Goal: Information Seeking & Learning: Learn about a topic

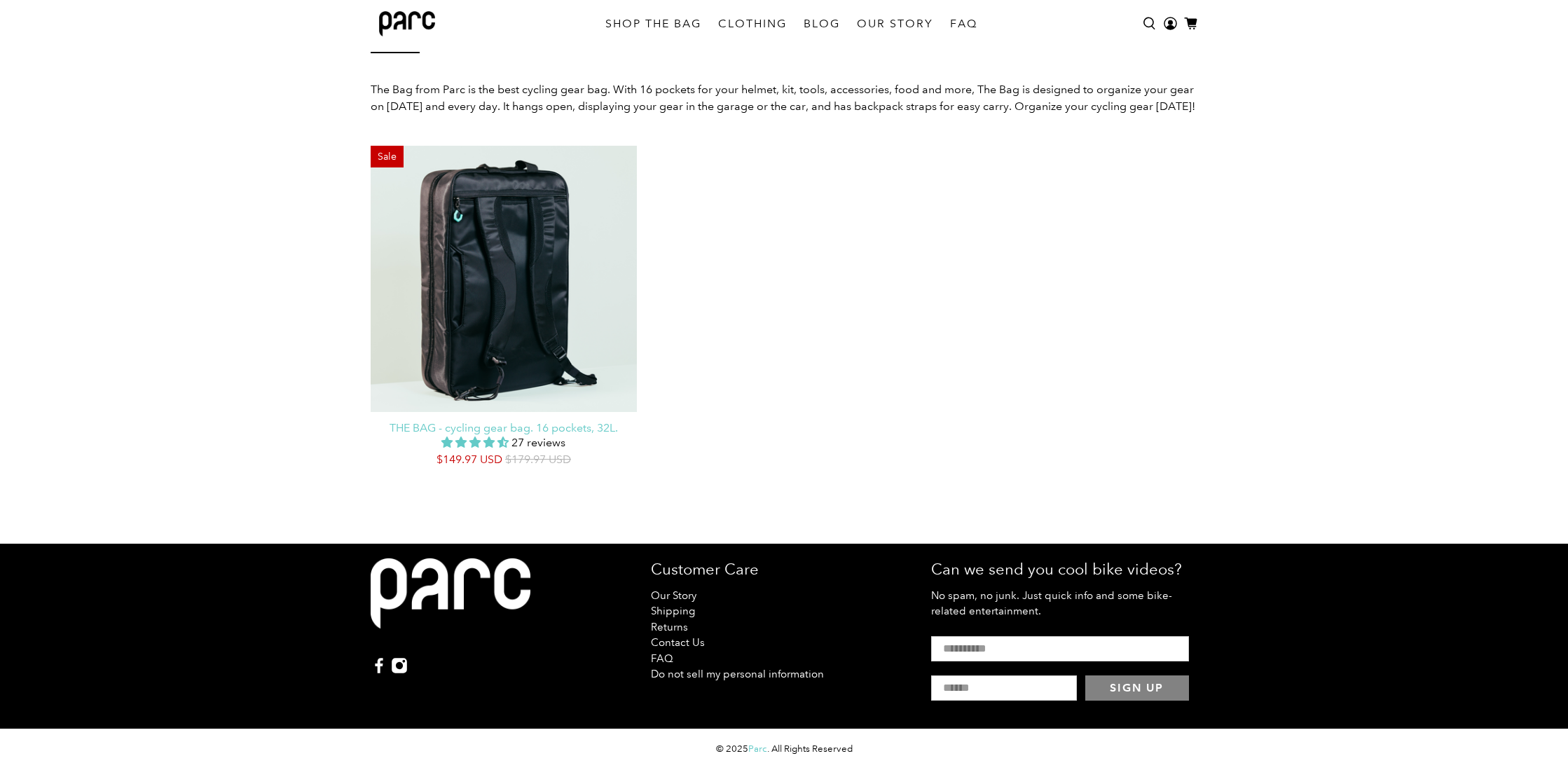
scroll to position [117, 0]
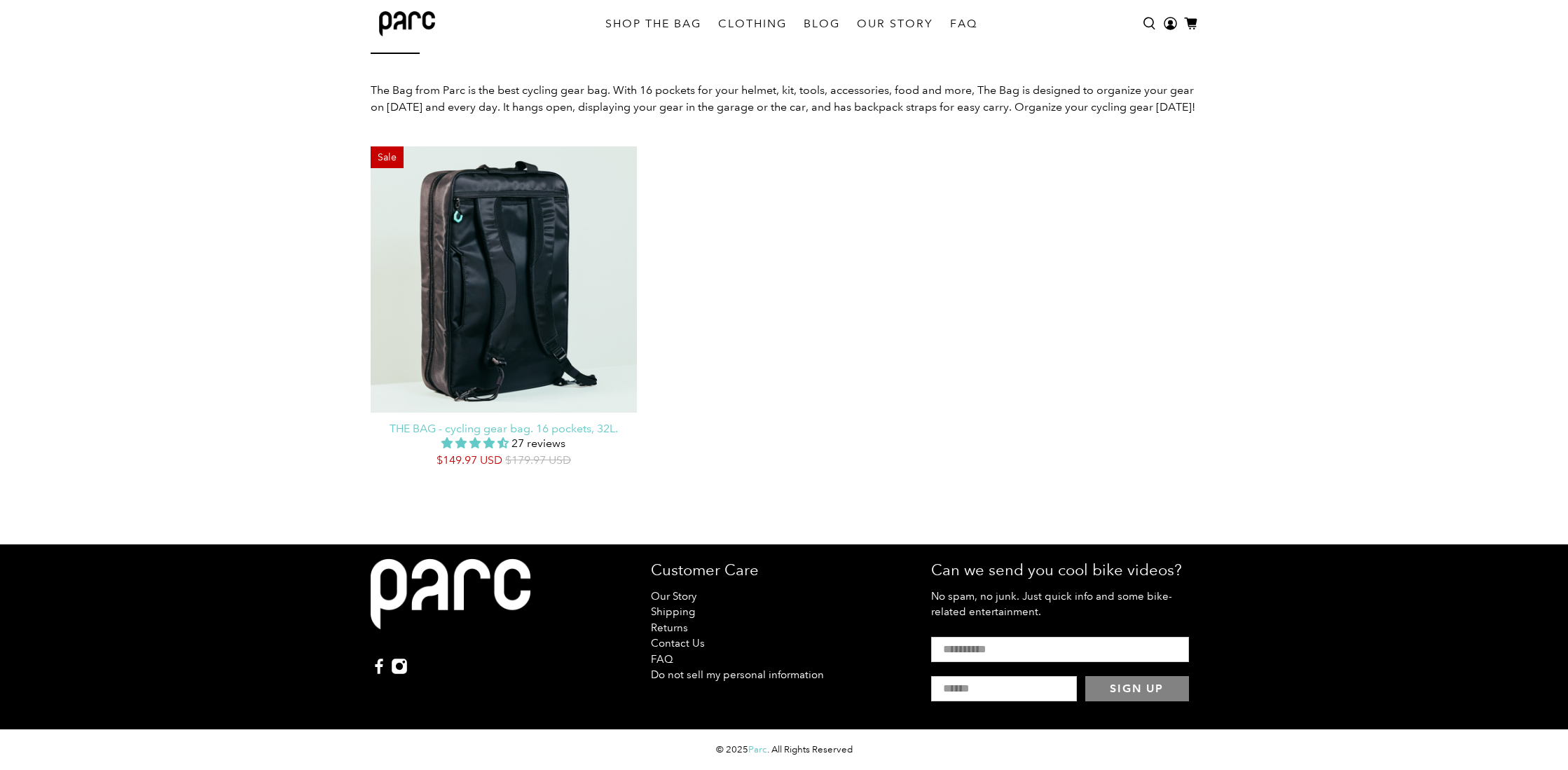
click at [545, 362] on div "Sale" at bounding box center [504, 279] width 266 height 266
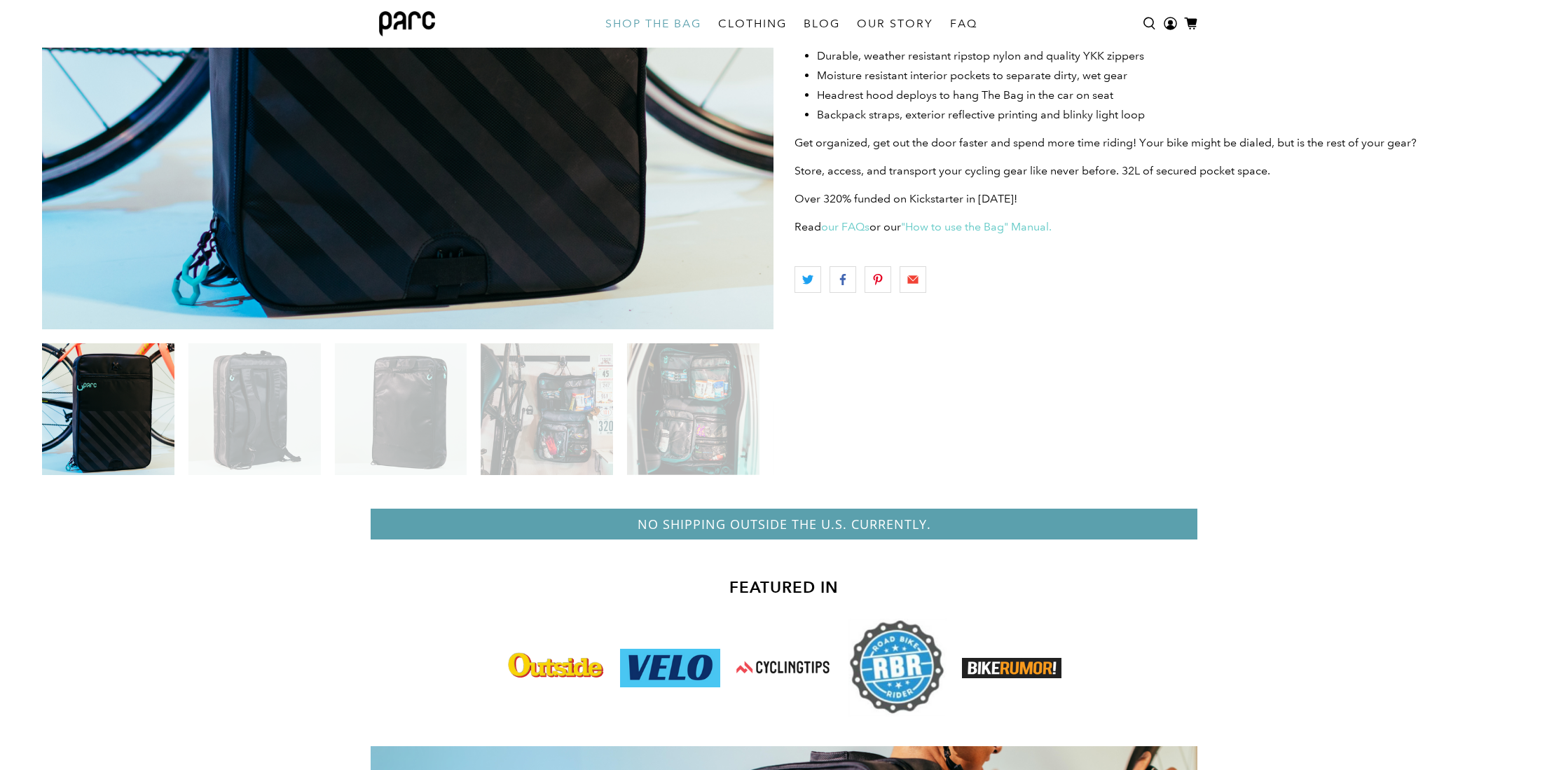
scroll to position [505, 0]
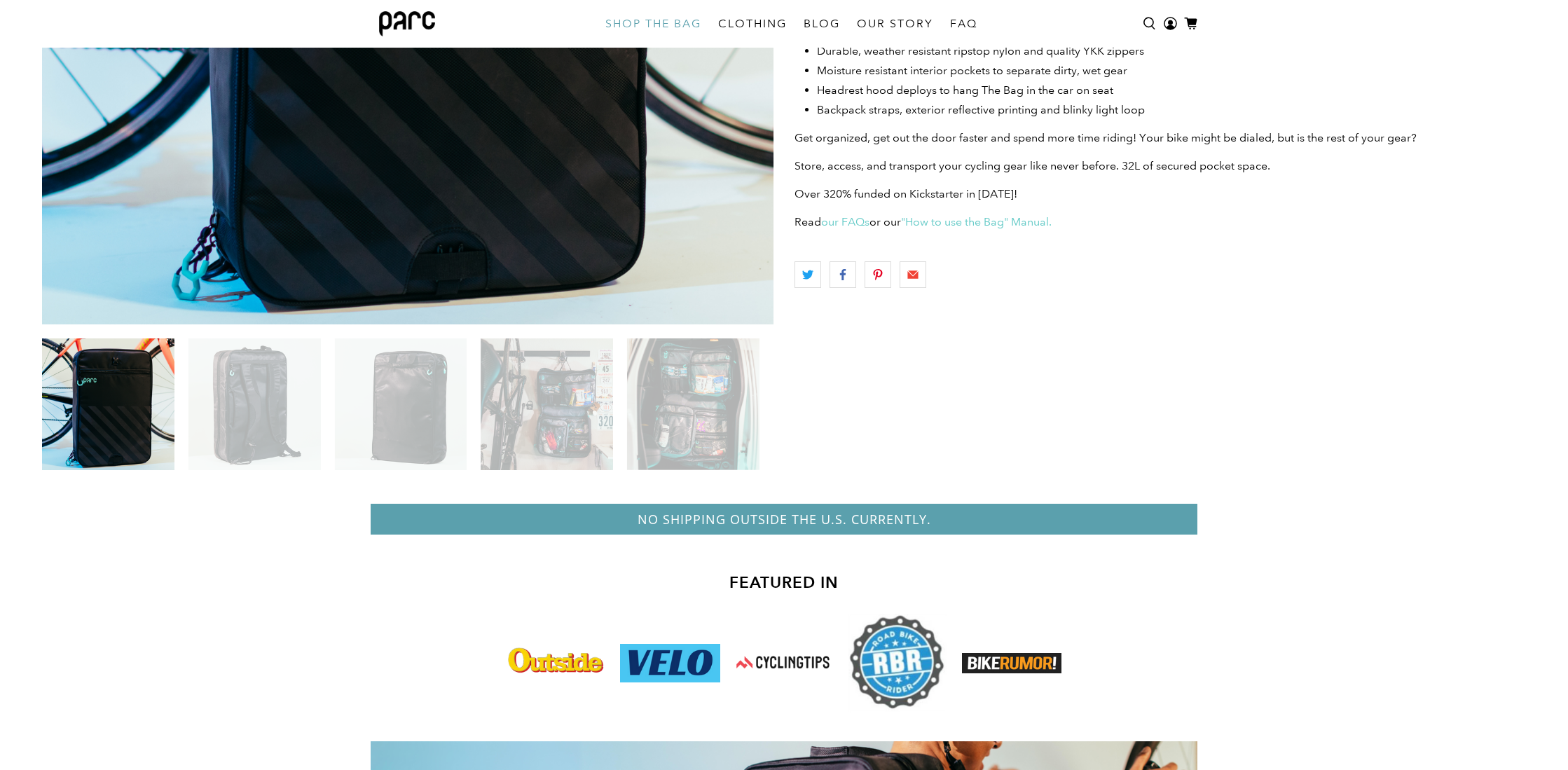
click at [256, 438] on img at bounding box center [255, 405] width 132 height 132
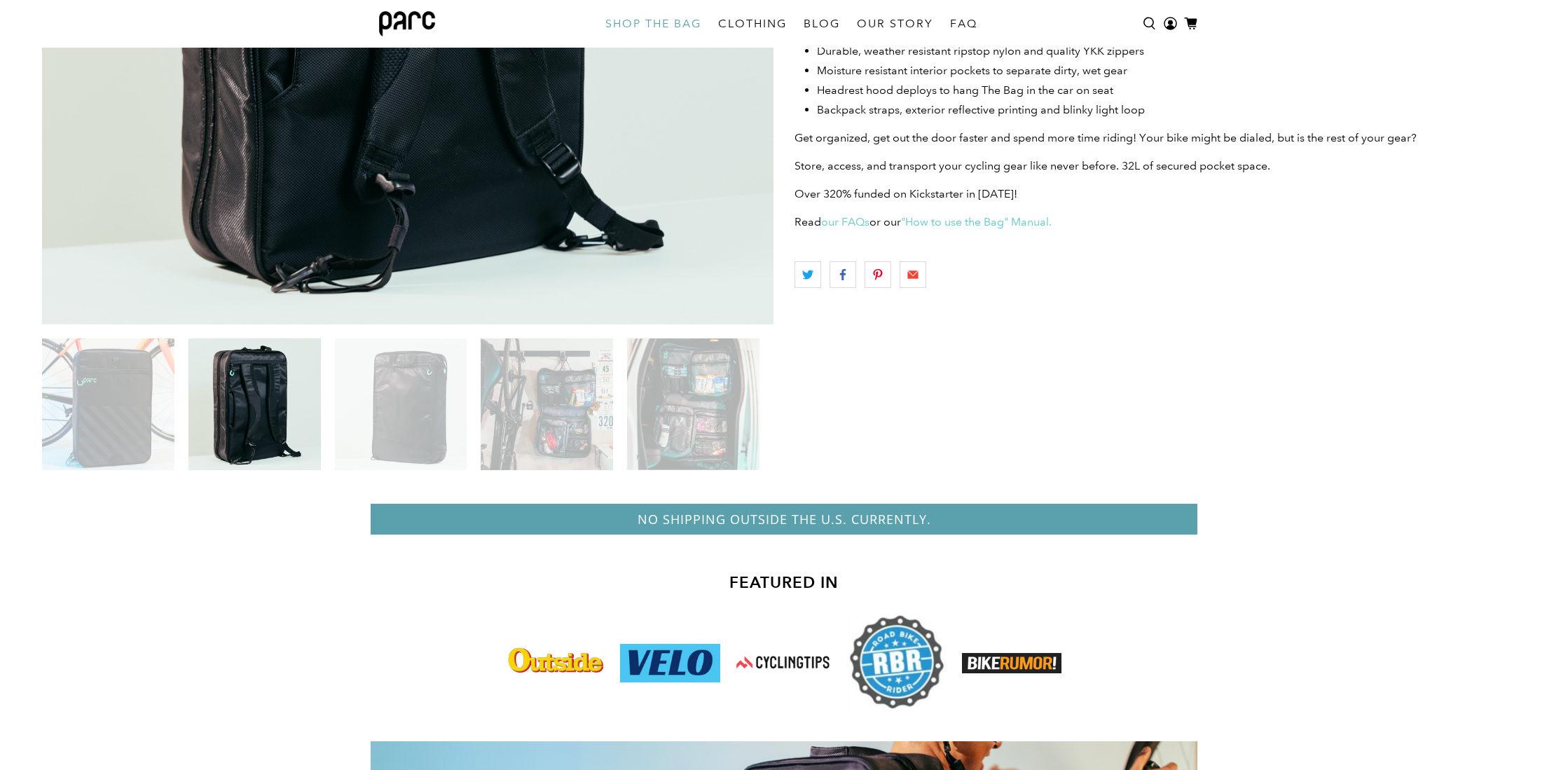
click at [402, 422] on img at bounding box center [401, 405] width 132 height 132
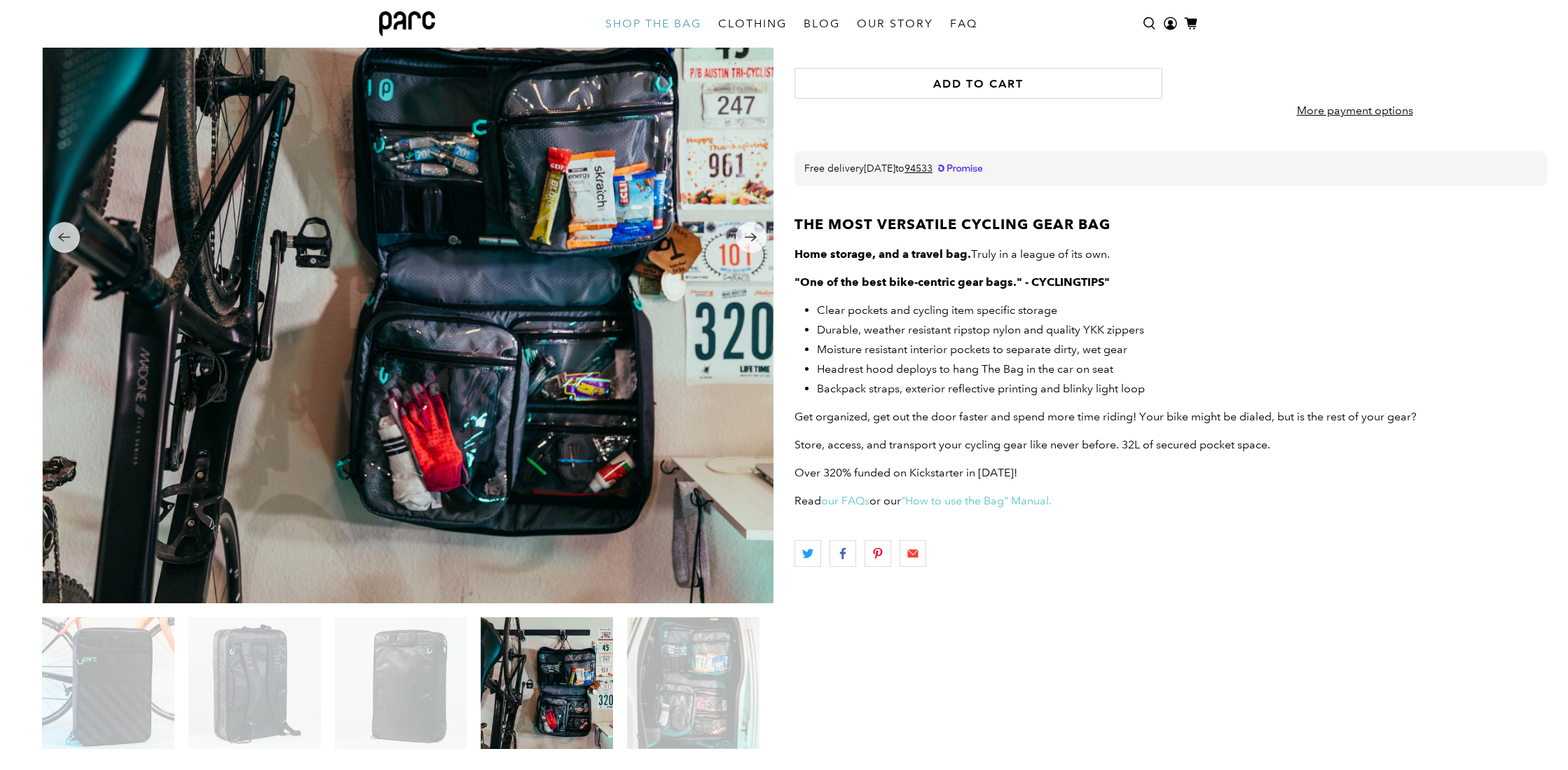
scroll to position [226, 0]
click at [678, 686] on img at bounding box center [693, 684] width 132 height 132
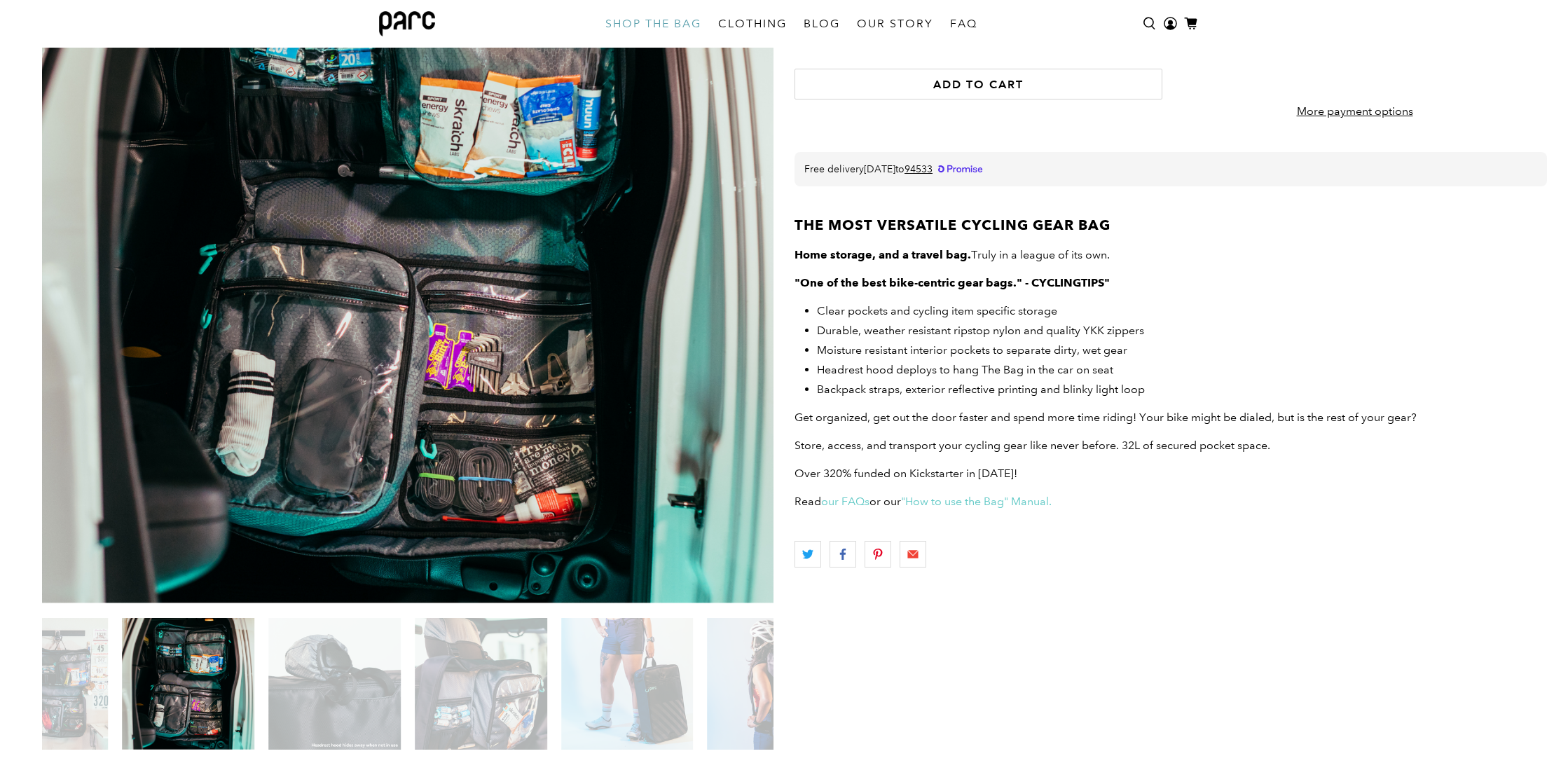
click at [496, 693] on img at bounding box center [481, 684] width 132 height 132
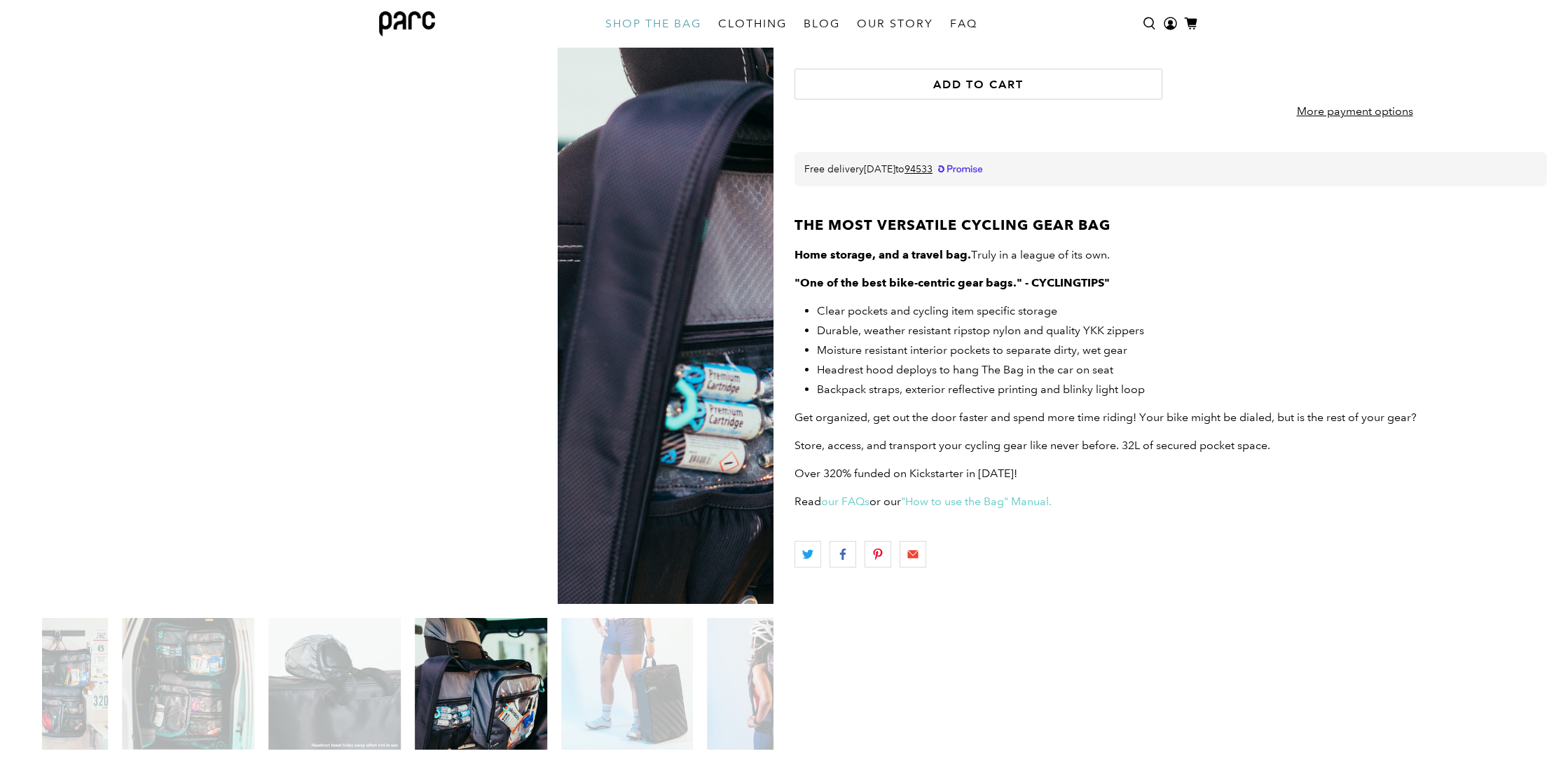
scroll to position [228, 0]
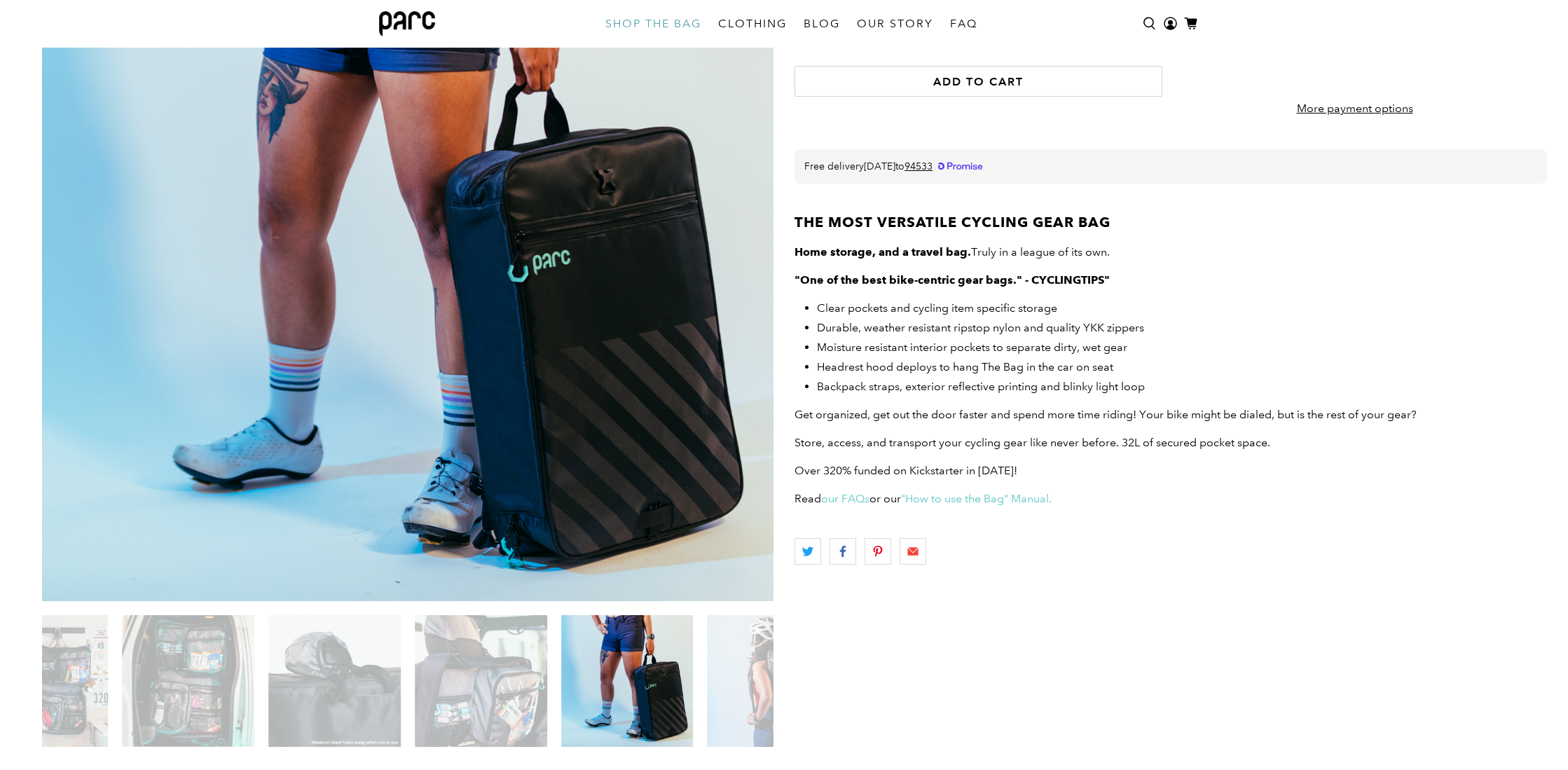
click at [490, 693] on img at bounding box center [481, 682] width 132 height 132
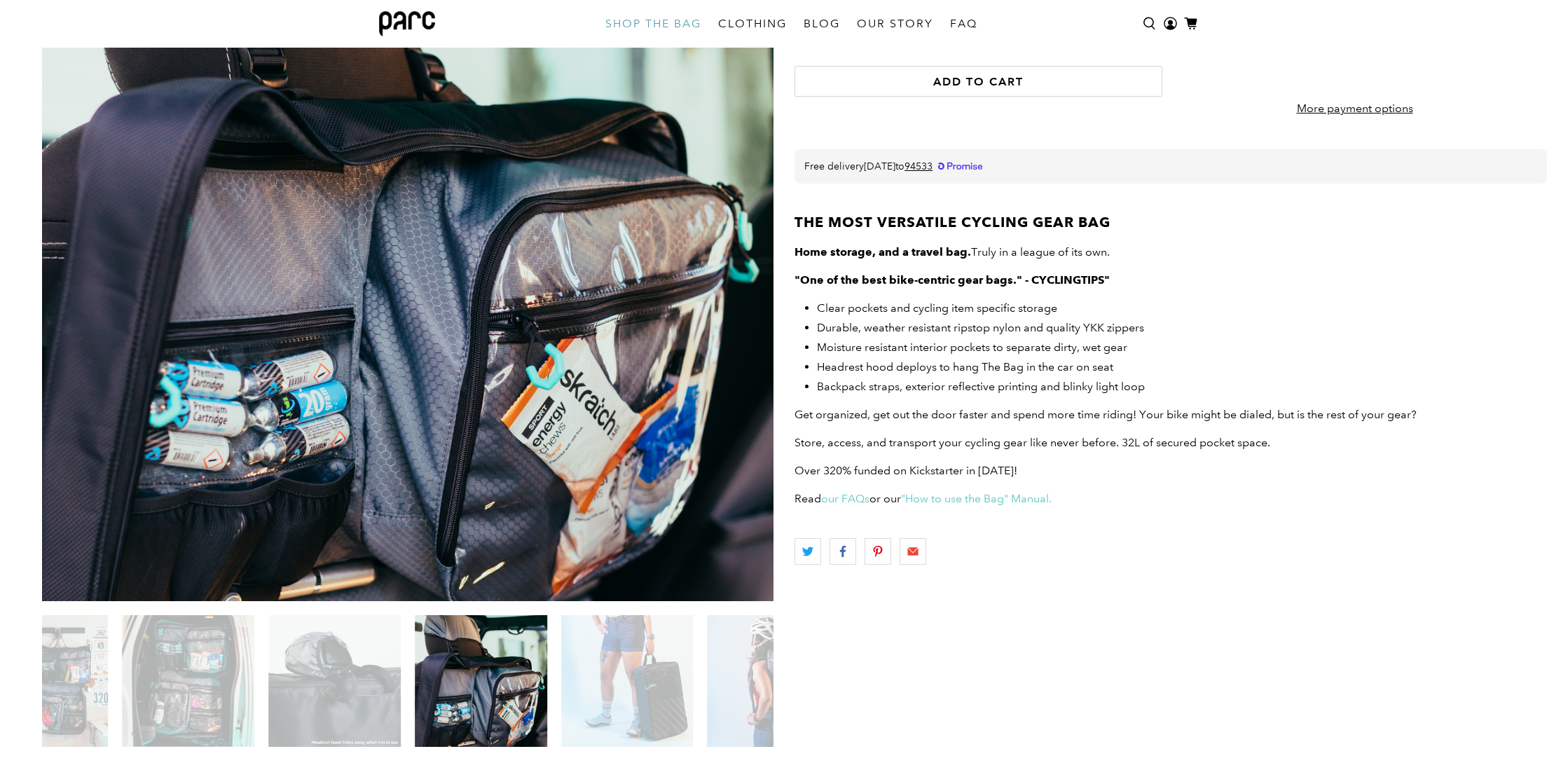
click at [367, 692] on img at bounding box center [335, 682] width 132 height 132
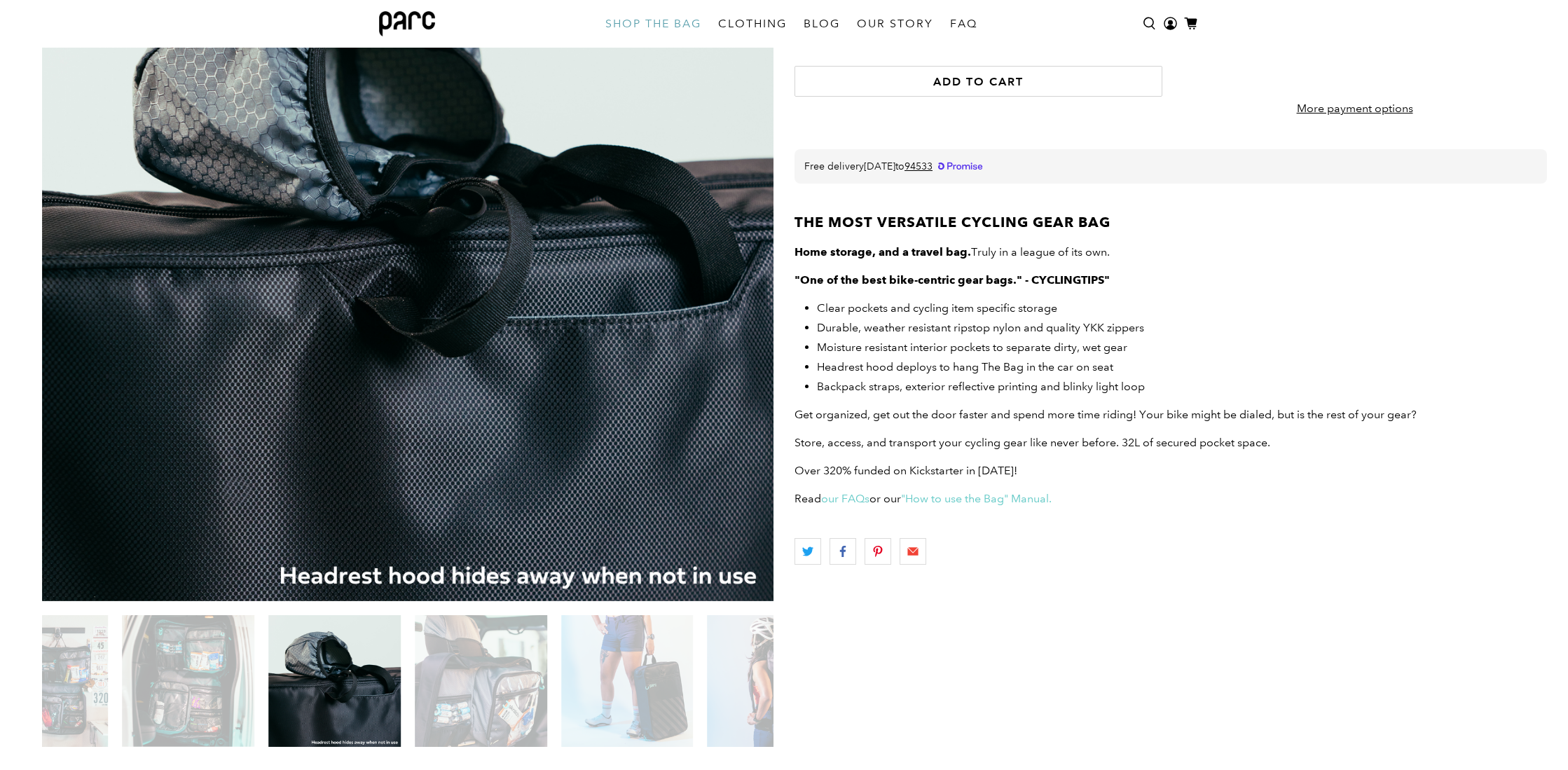
click at [483, 677] on img at bounding box center [481, 682] width 132 height 132
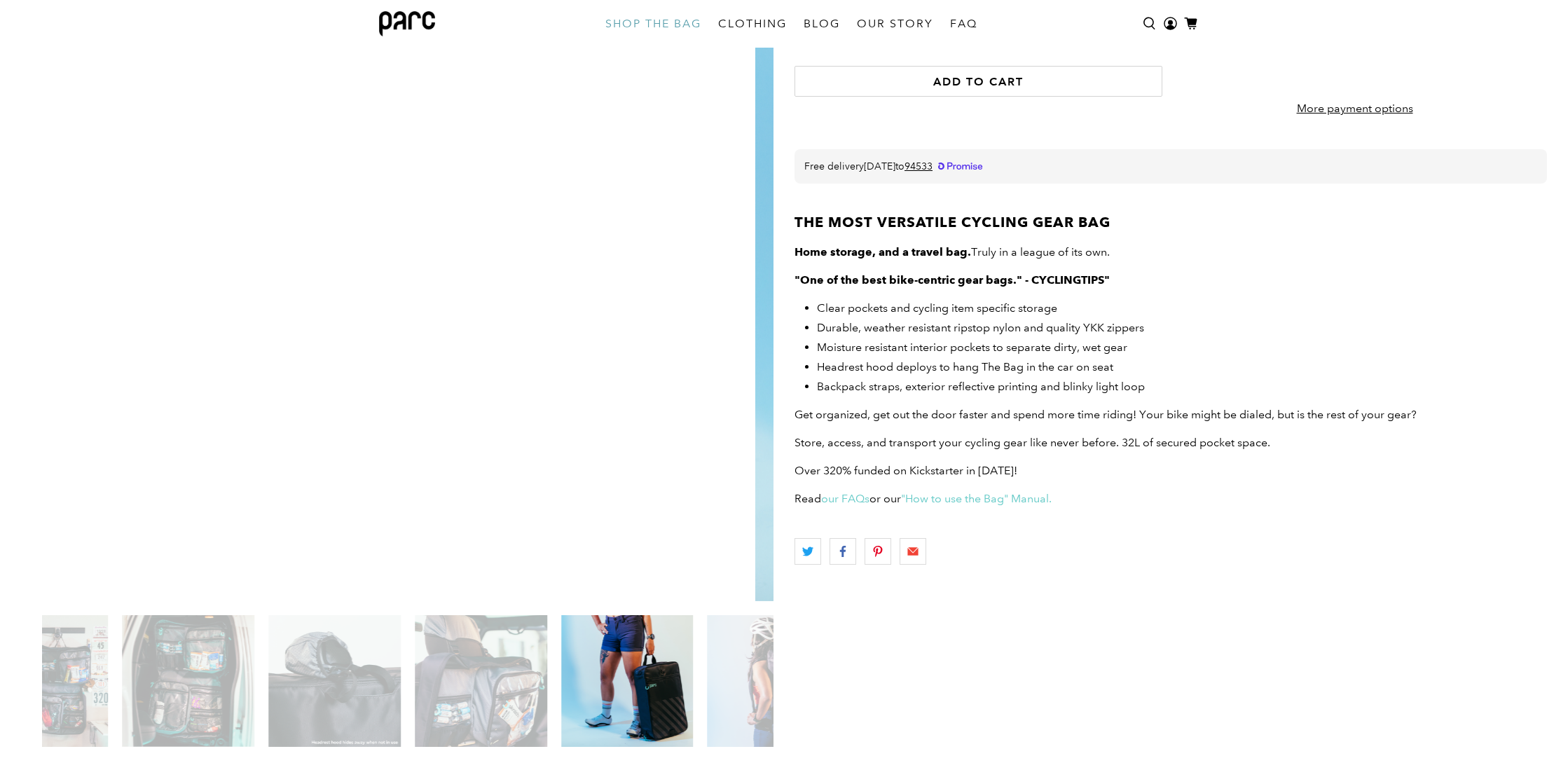
click at [665, 663] on img at bounding box center [628, 682] width 132 height 132
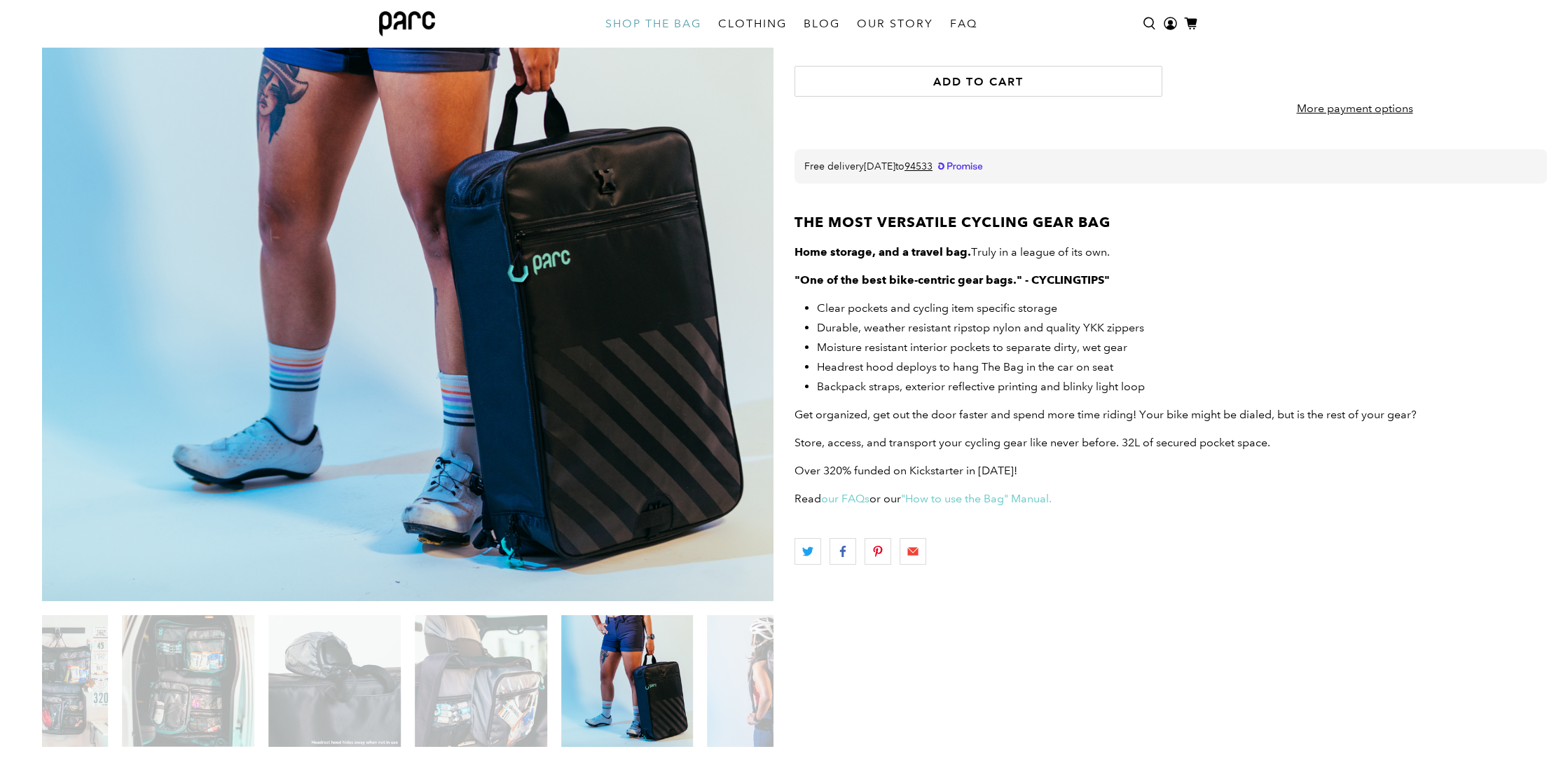
click at [746, 678] on img at bounding box center [774, 682] width 132 height 132
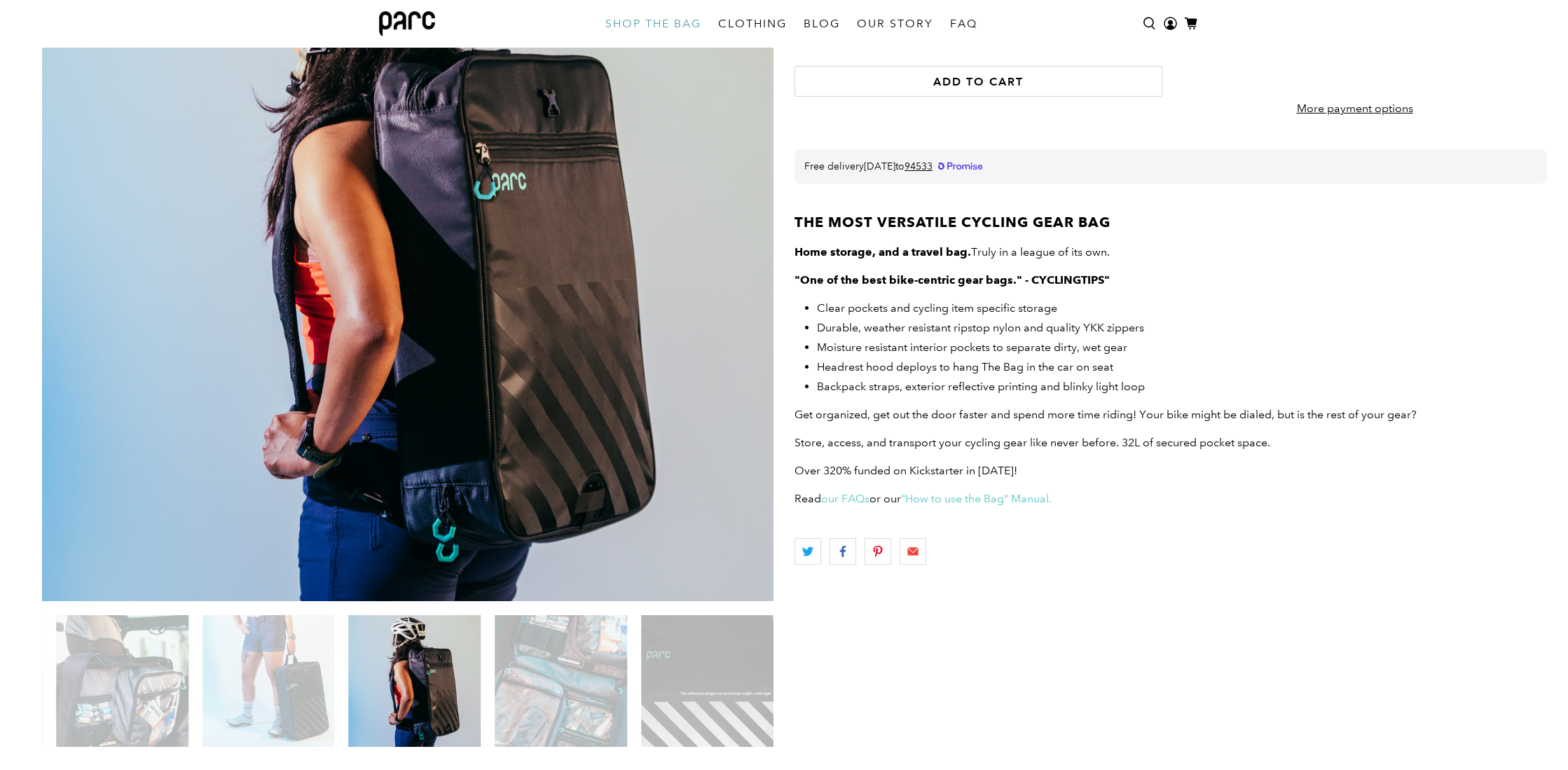
click at [612, 684] on img at bounding box center [561, 682] width 132 height 132
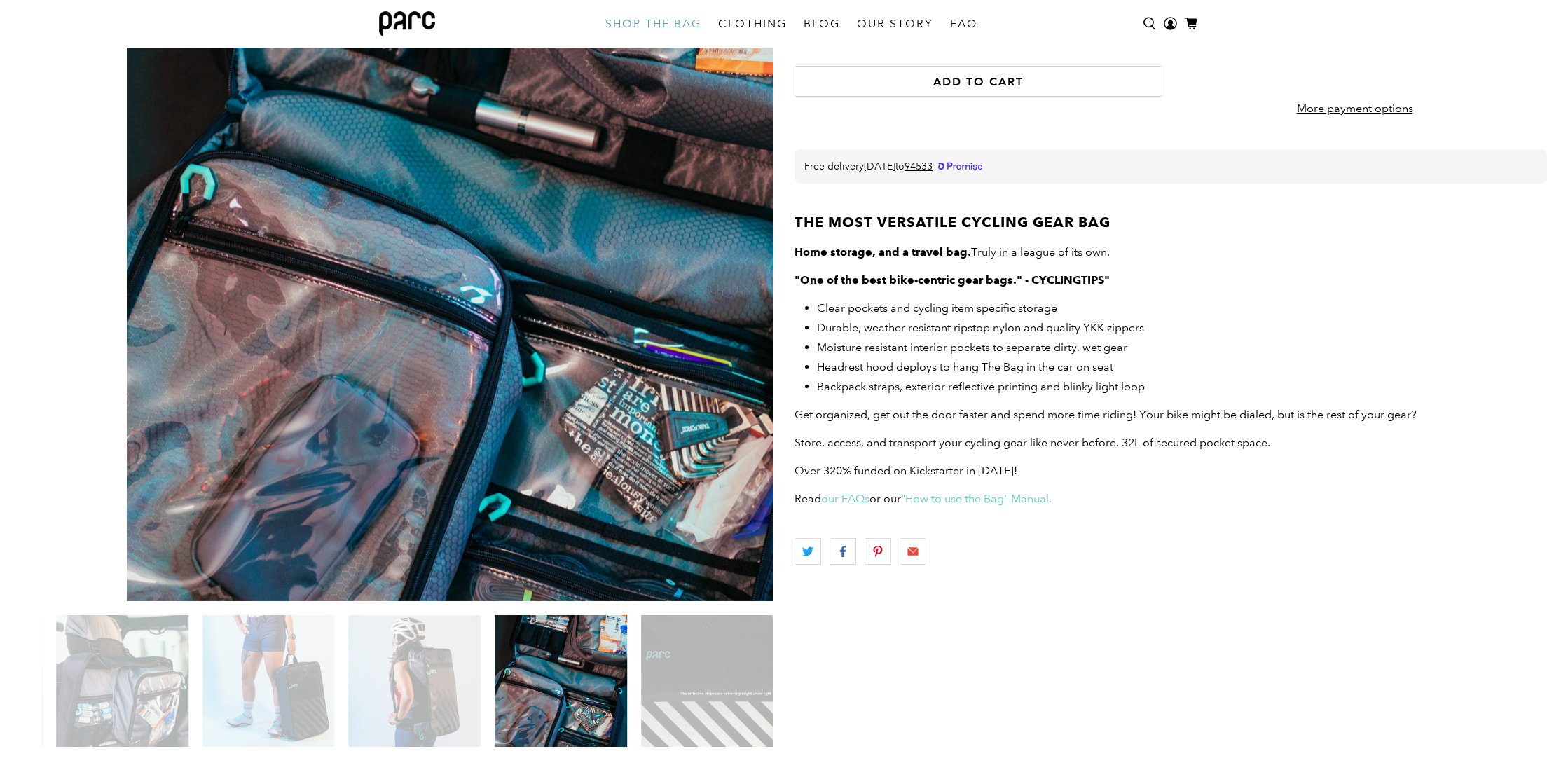
click at [680, 679] on img at bounding box center [708, 682] width 132 height 132
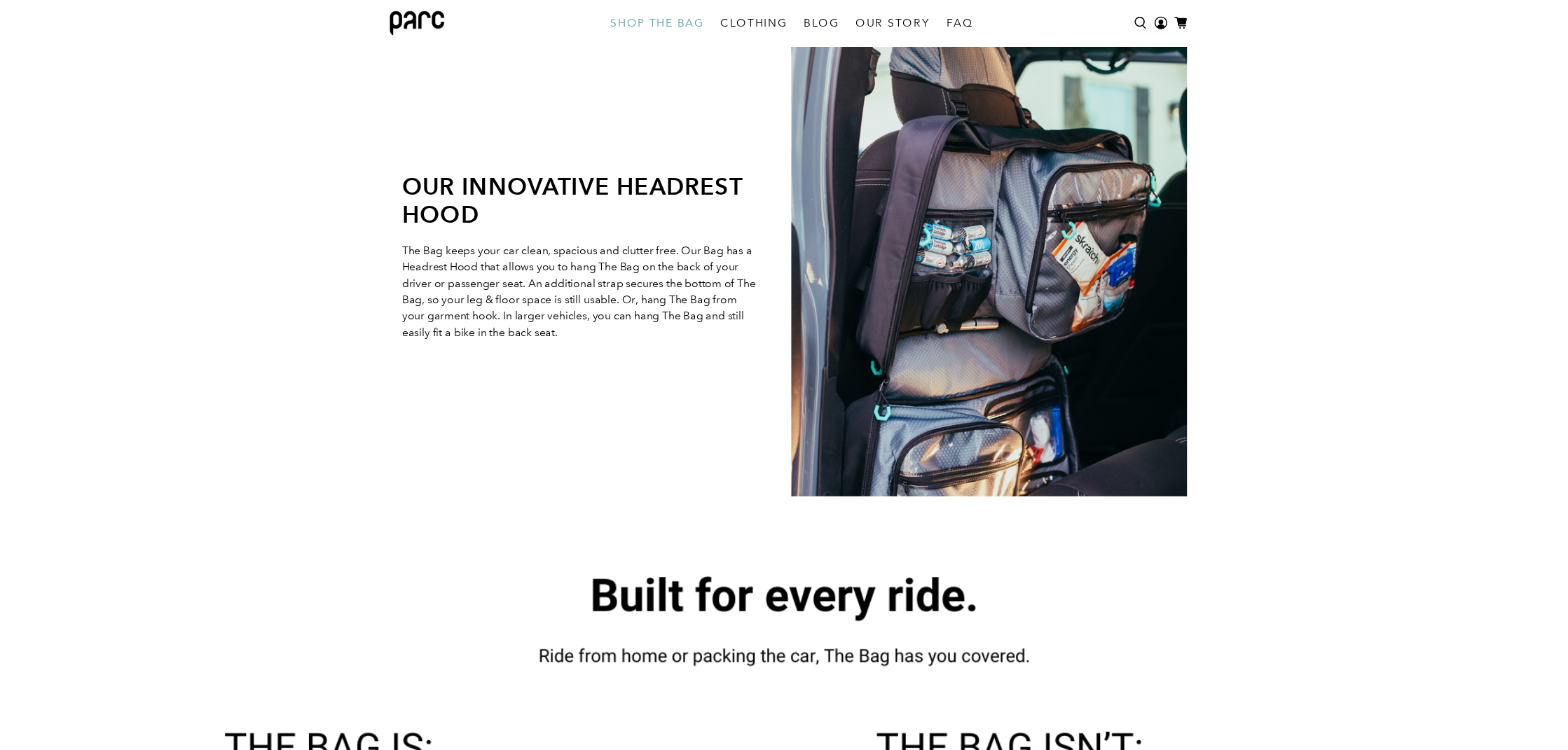
scroll to position [2966, 0]
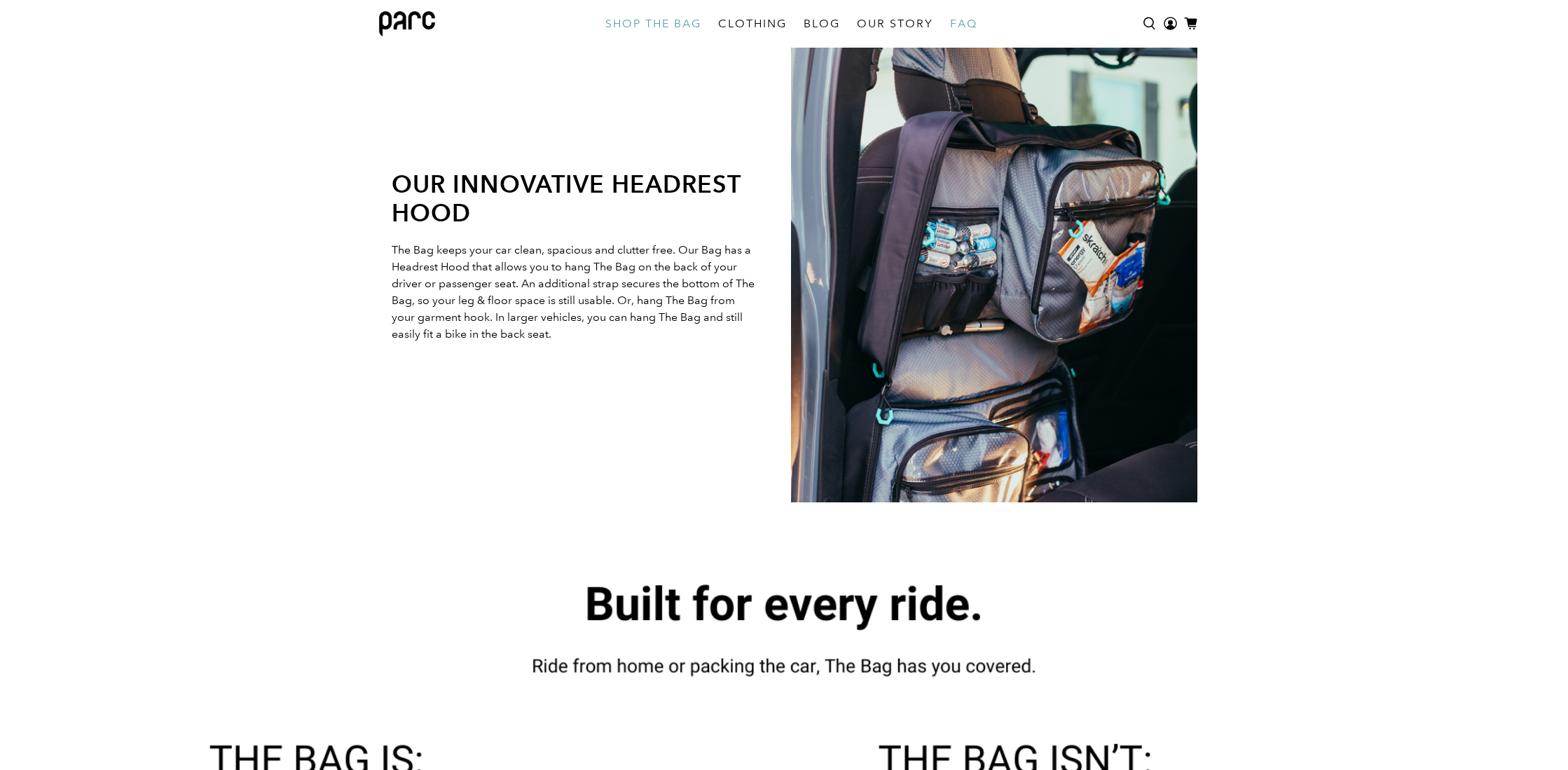
click at [974, 24] on link "FAQ" at bounding box center [964, 24] width 44 height 40
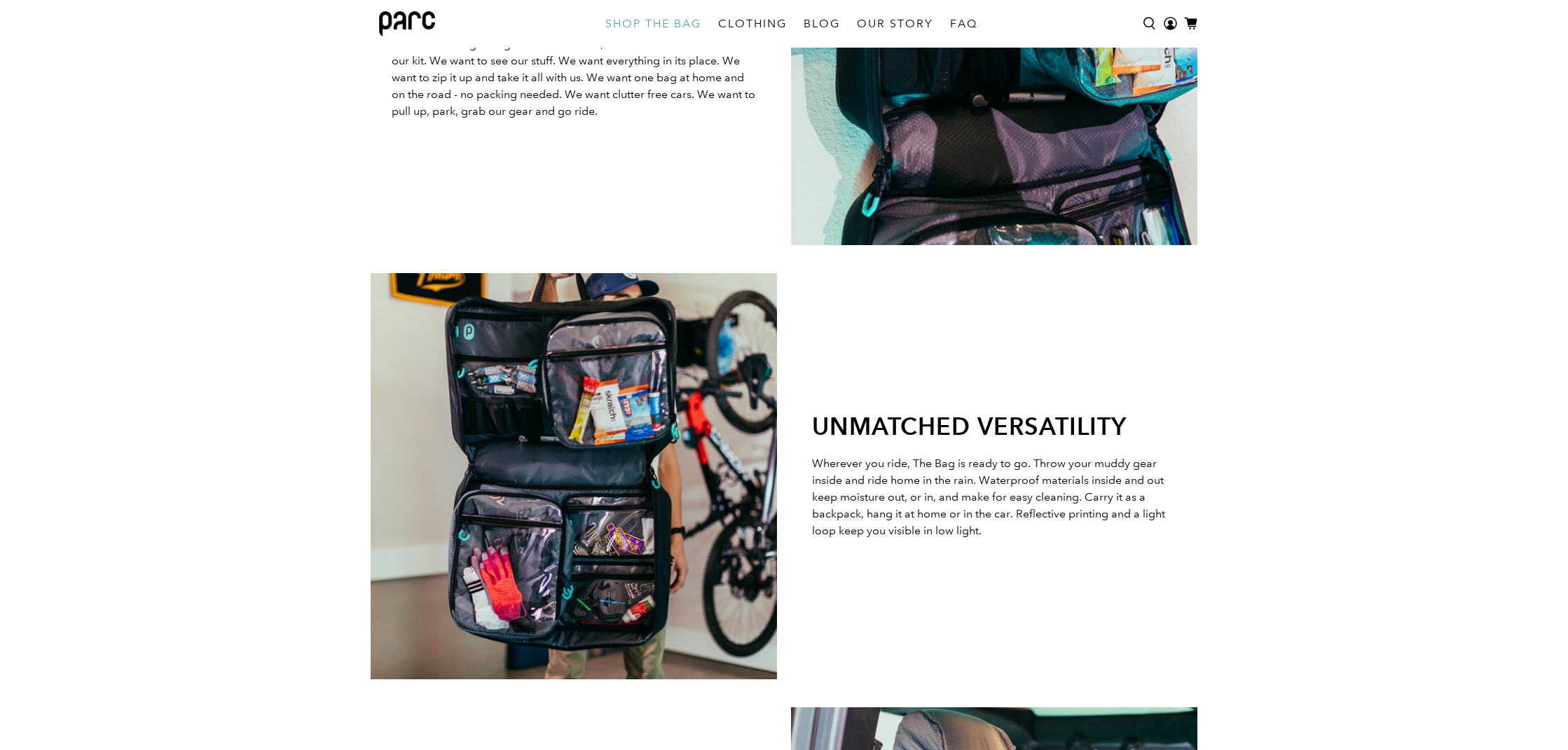
scroll to position [2195, 0]
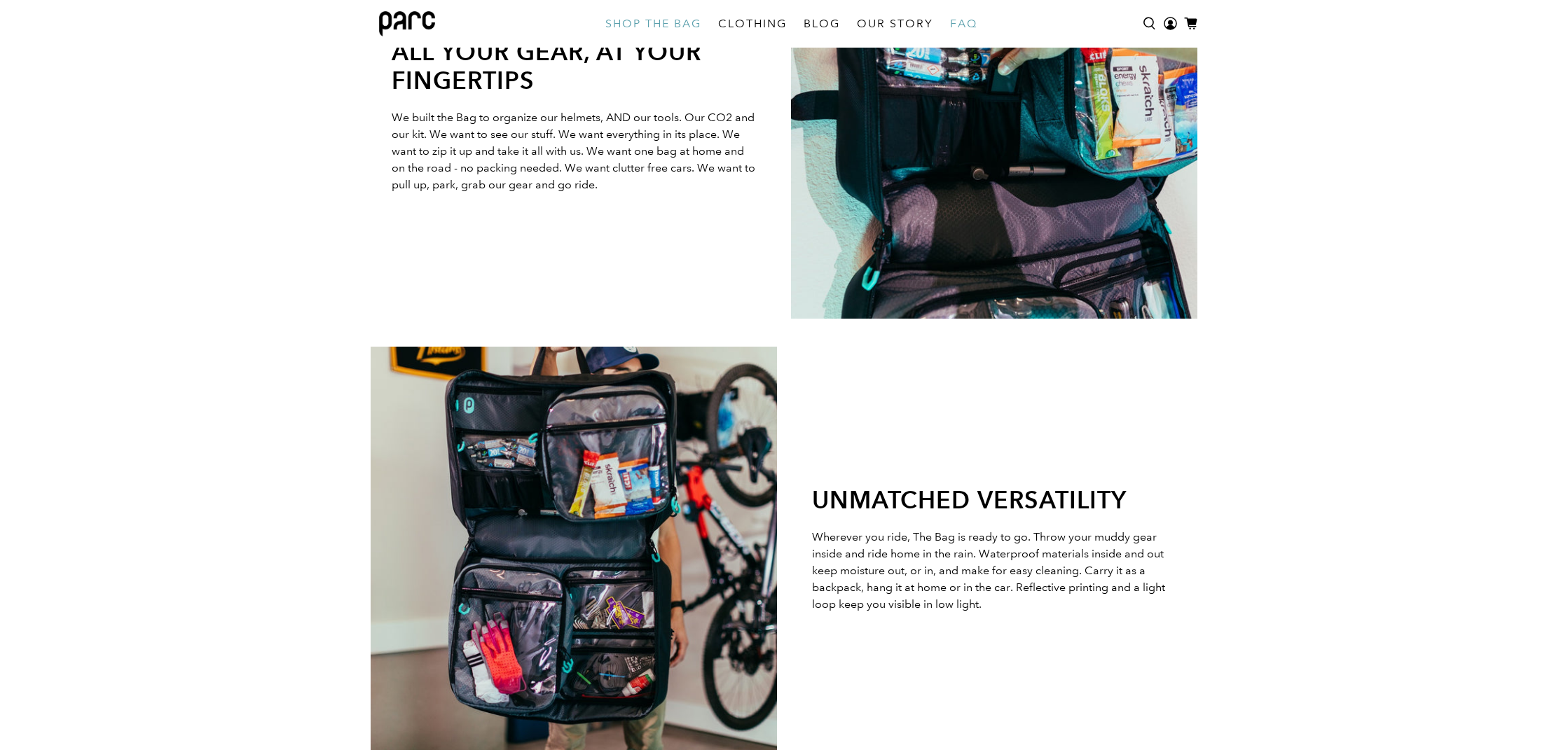
click at [962, 22] on link "FAQ" at bounding box center [964, 24] width 44 height 40
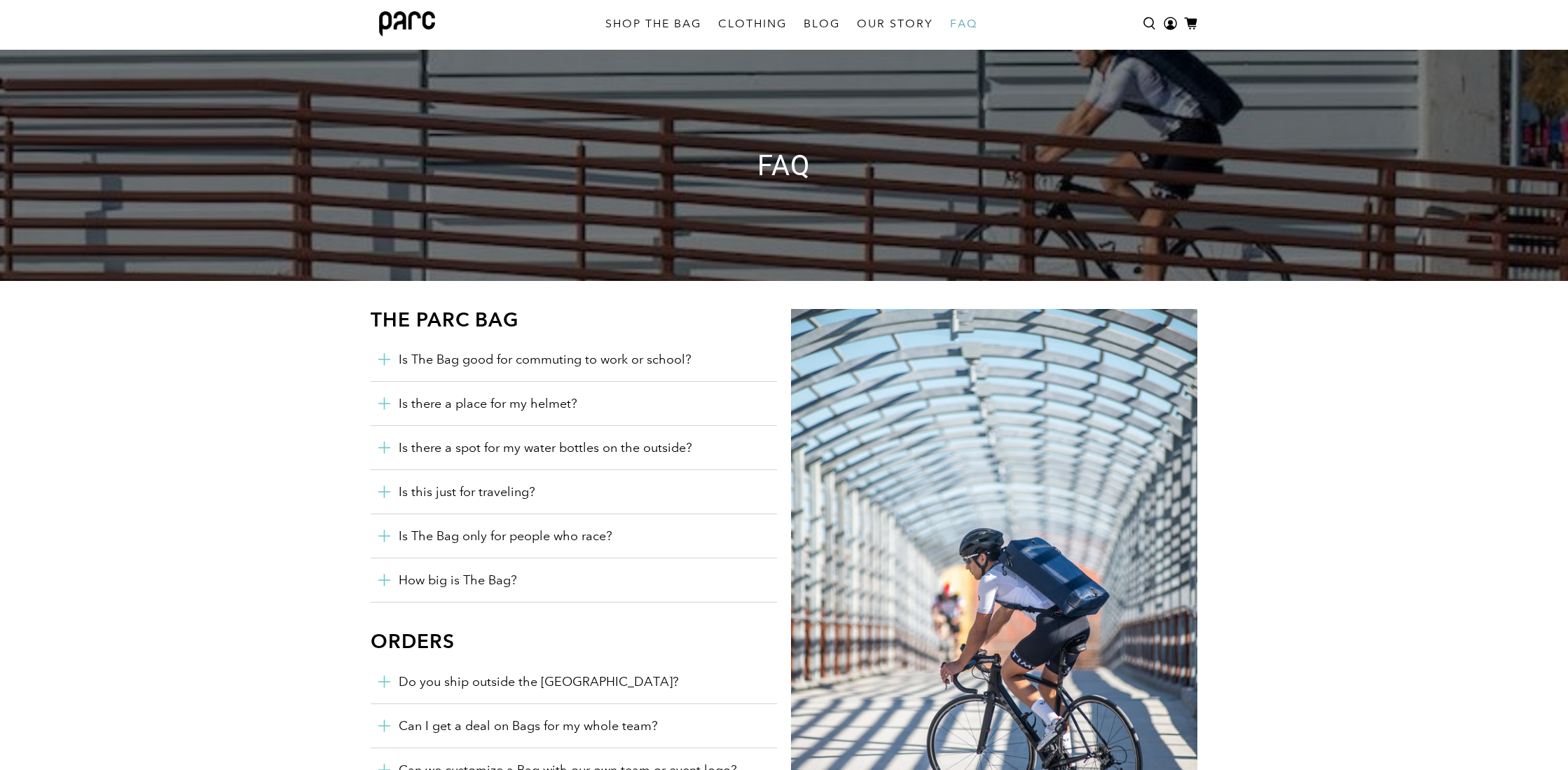
scroll to position [41, 0]
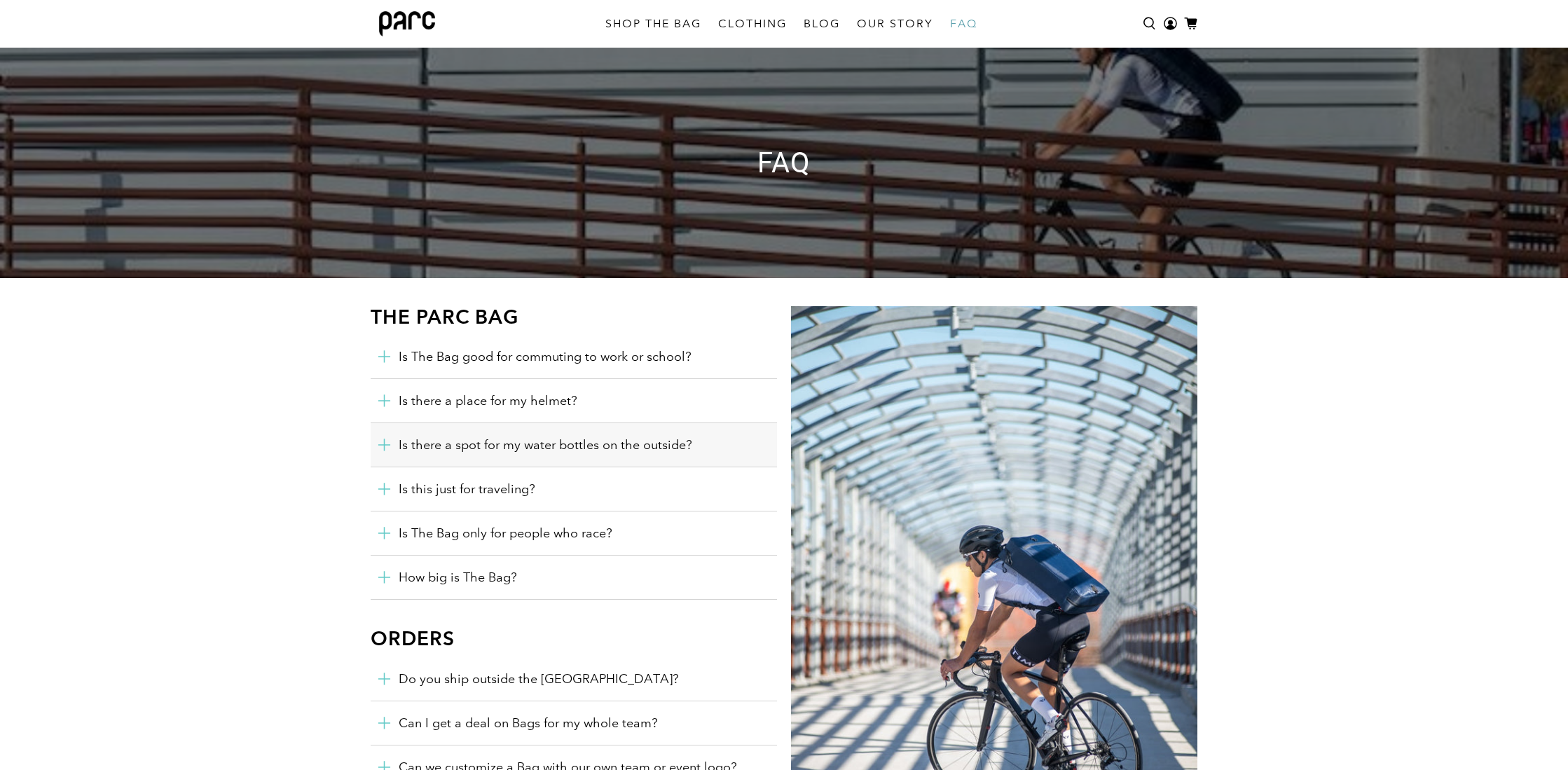
click at [385, 363] on polygon "button" at bounding box center [384, 357] width 12 height 12
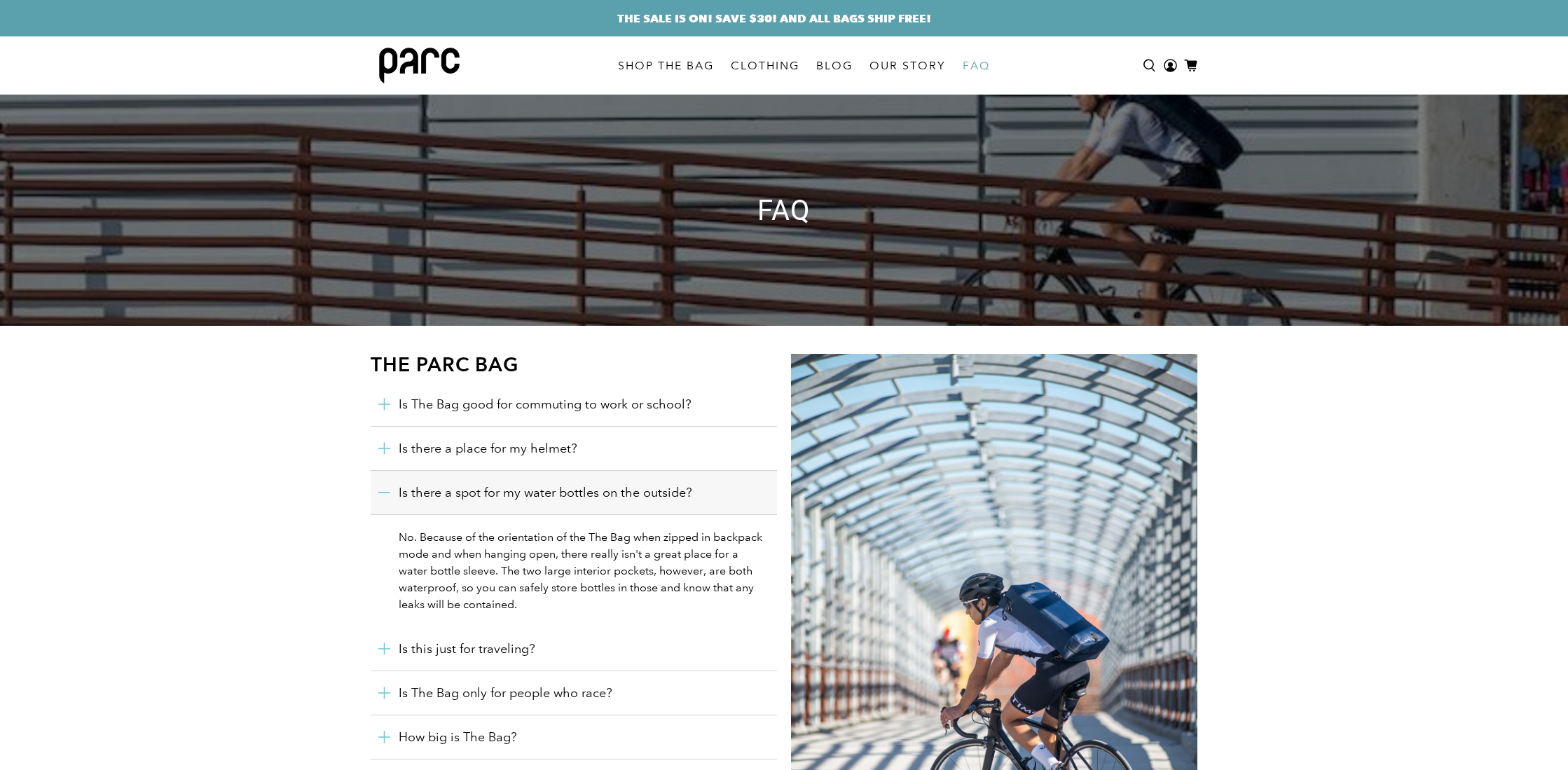
scroll to position [0, 0]
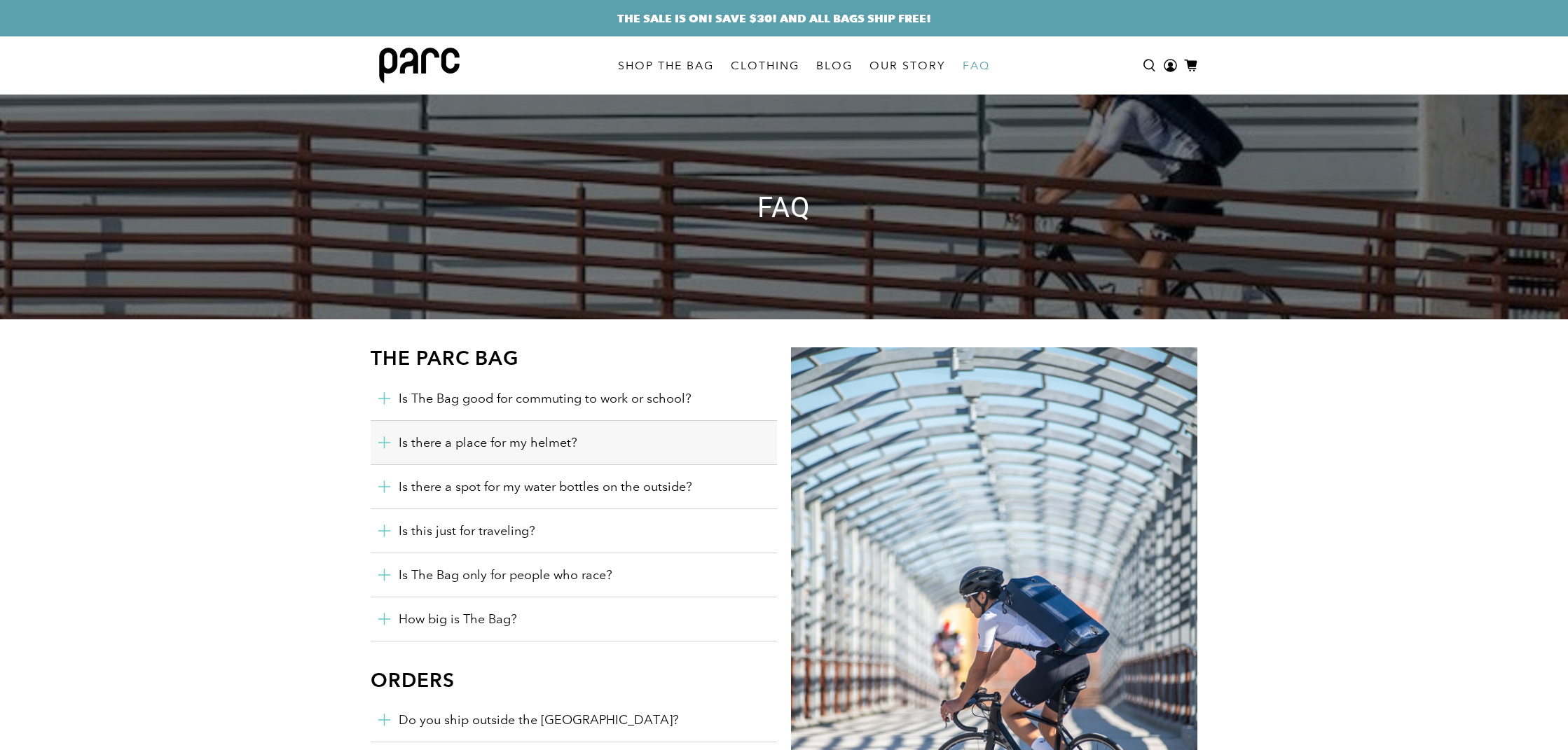
click at [377, 438] on icon "button" at bounding box center [383, 442] width 13 height 13
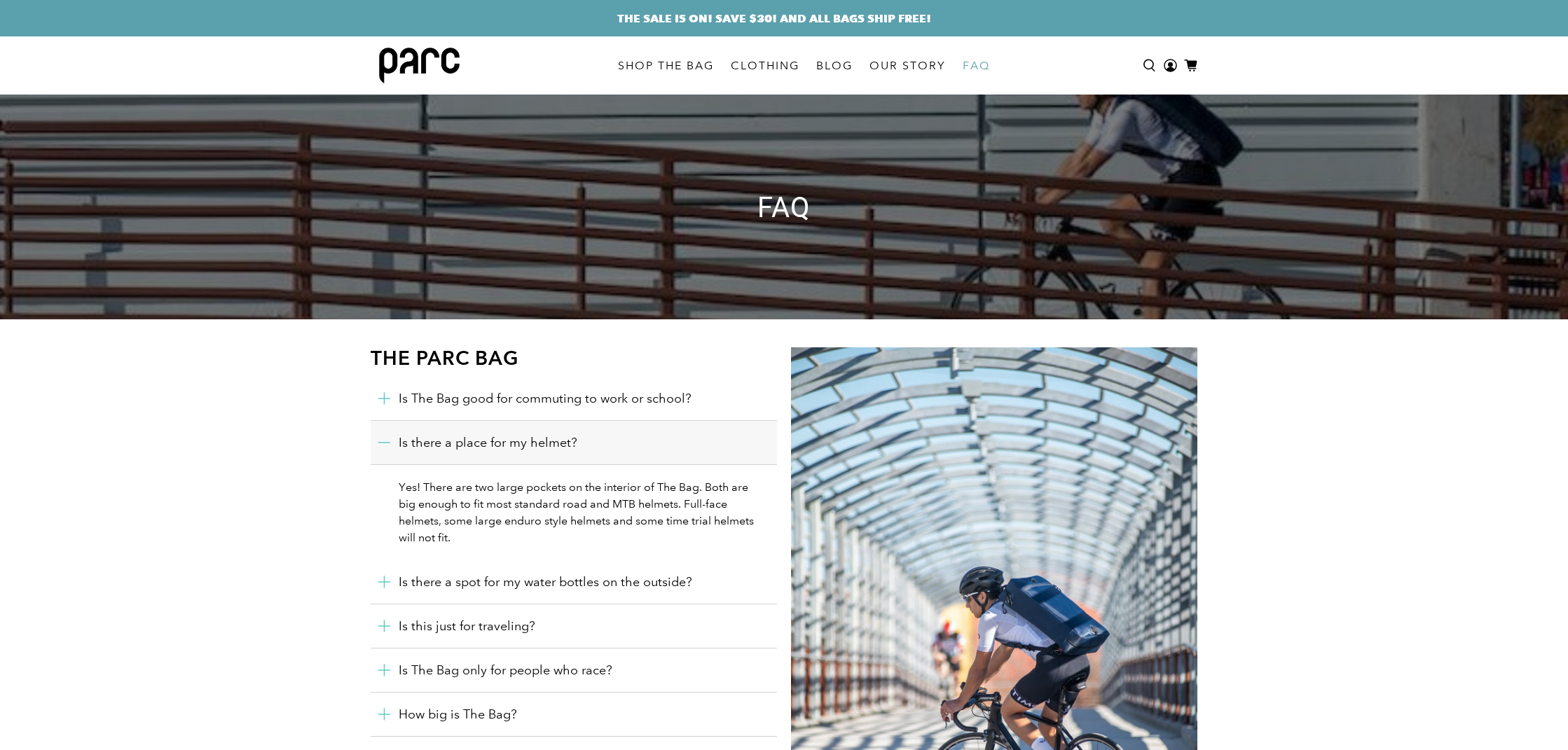
scroll to position [1, 0]
click at [393, 396] on button "Is The Bag good for commuting to work or school?" at bounding box center [574, 398] width 406 height 43
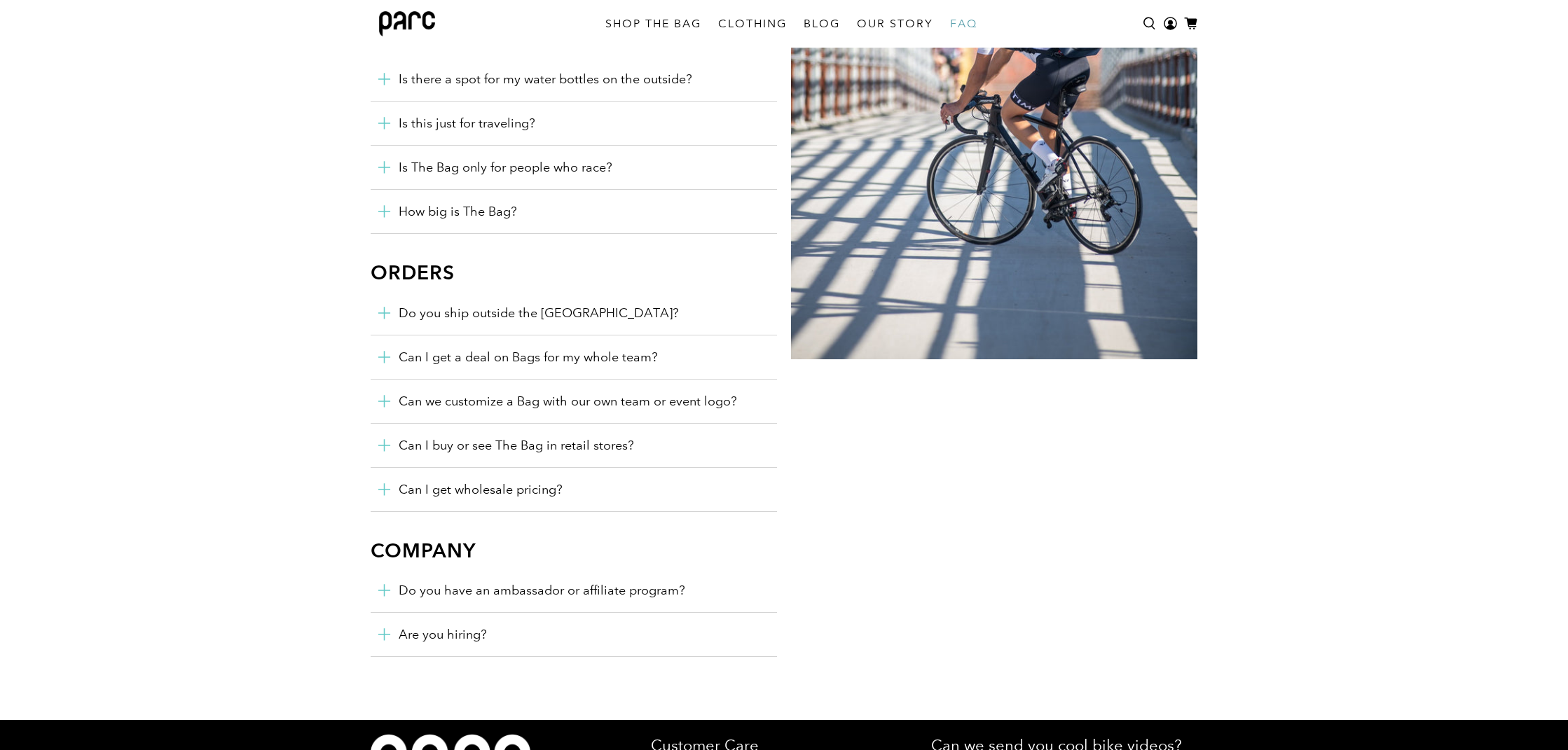
scroll to position [589, 0]
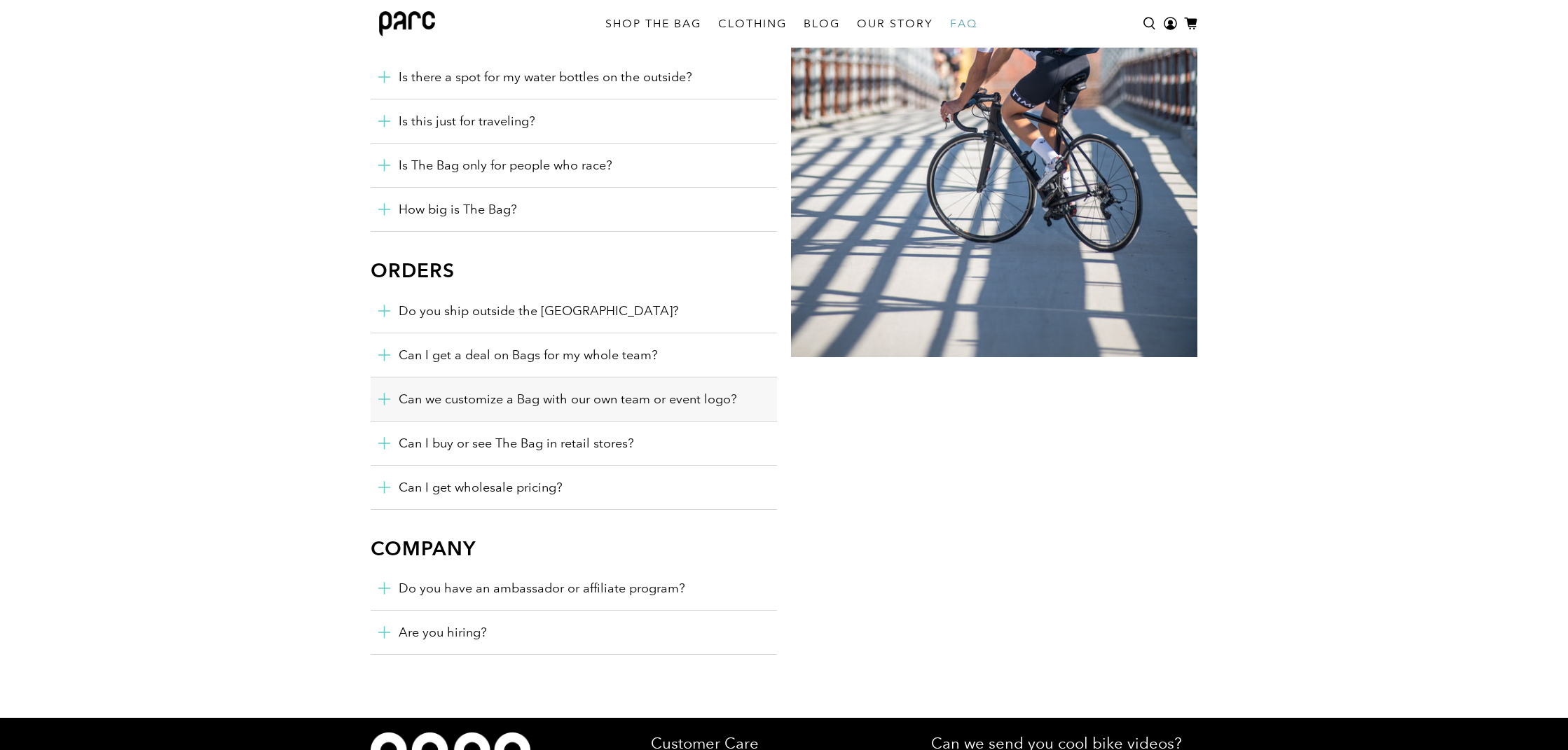
click at [386, 399] on icon "button" at bounding box center [383, 399] width 13 height 13
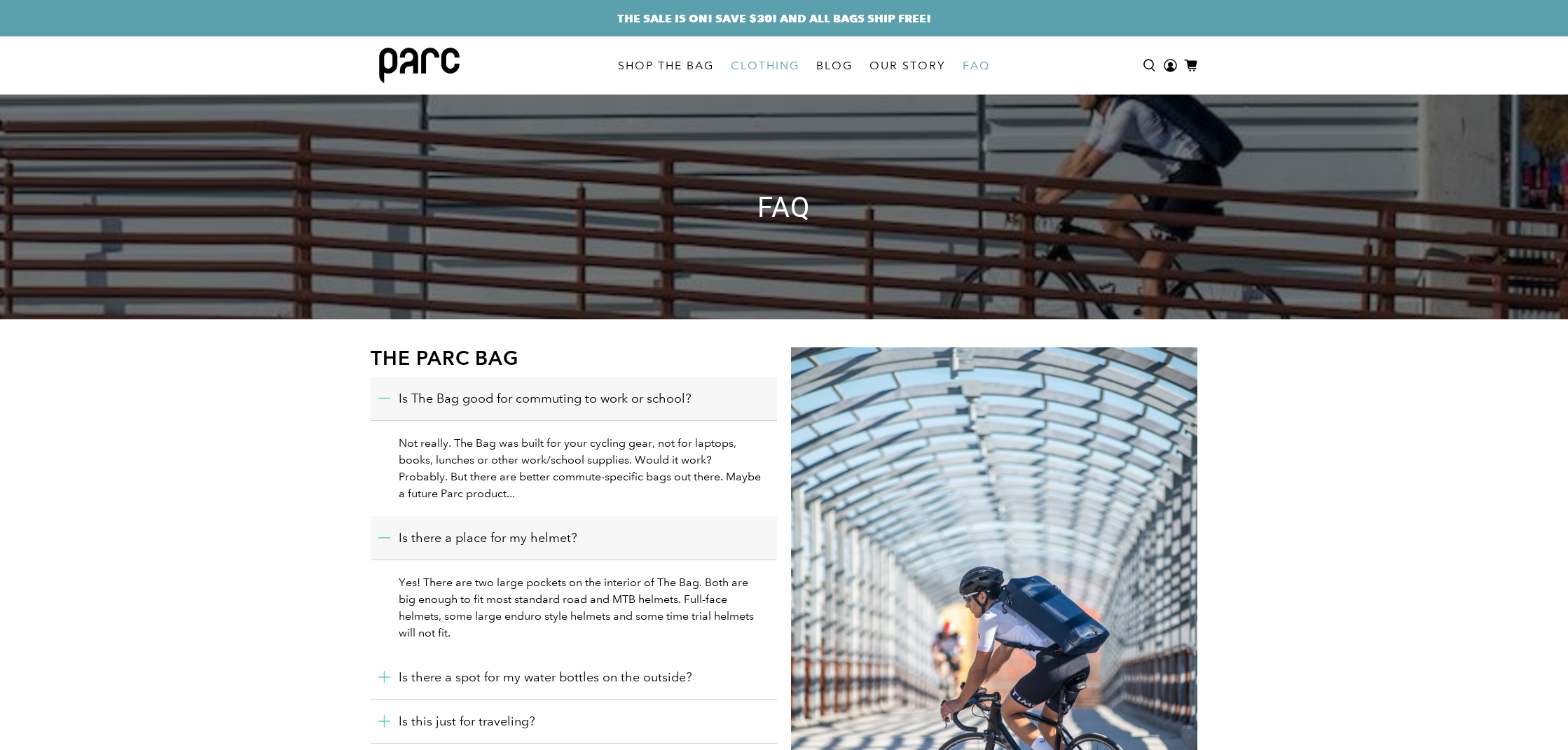
scroll to position [0, 0]
click at [682, 63] on link "SHOP THE BAG" at bounding box center [666, 66] width 113 height 40
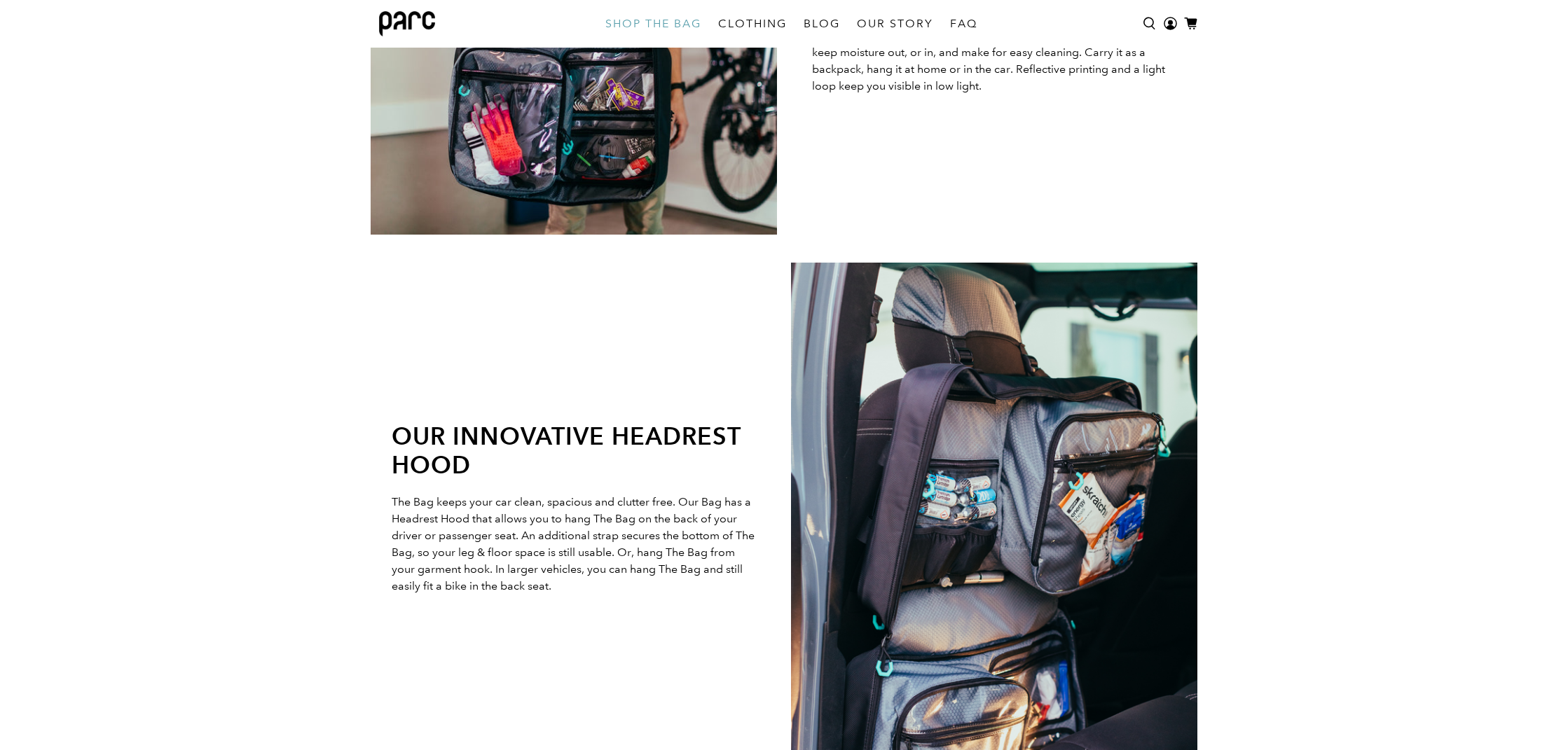
scroll to position [2719, 0]
